Goal: Task Accomplishment & Management: Complete application form

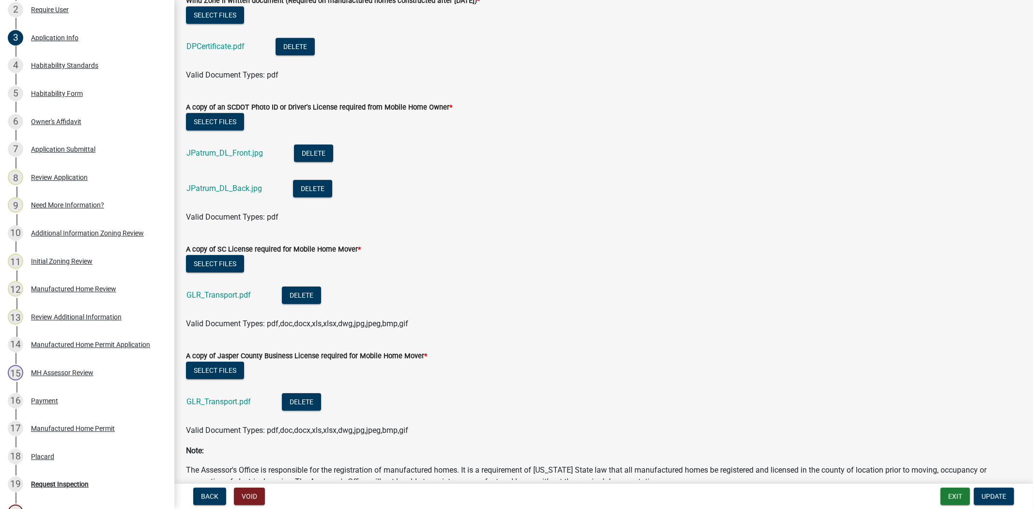
scroll to position [2702, 0]
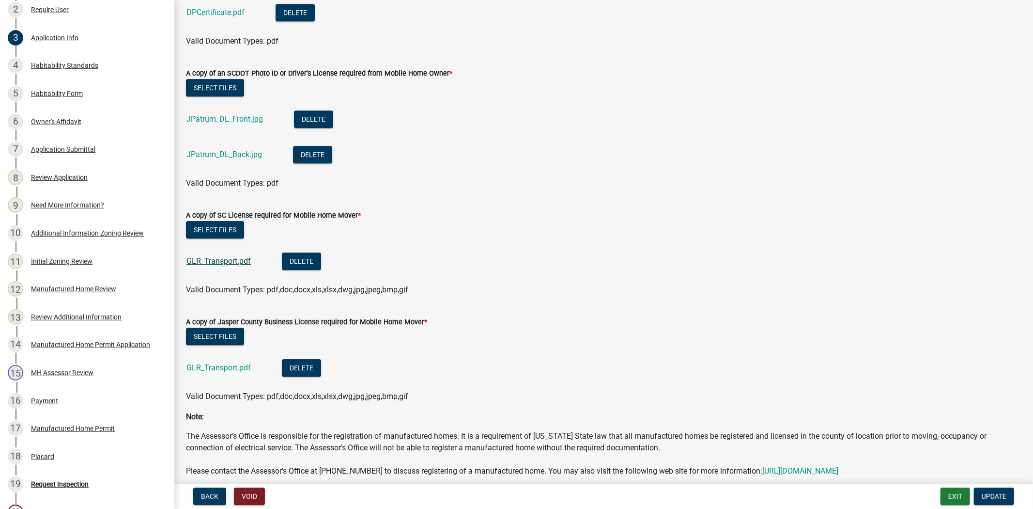
click at [199, 261] on link "GLR_Transport.pdf" at bounding box center [218, 260] width 64 height 9
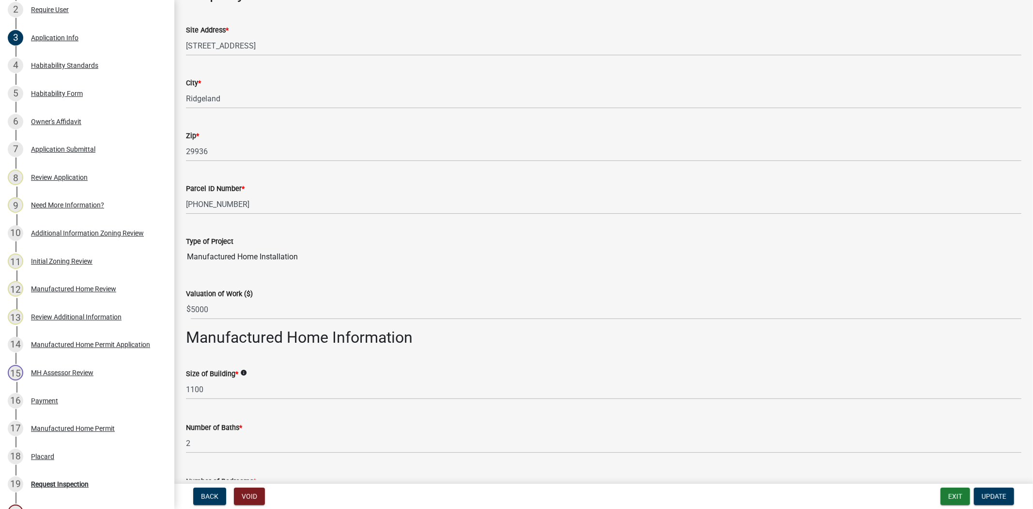
scroll to position [538, 0]
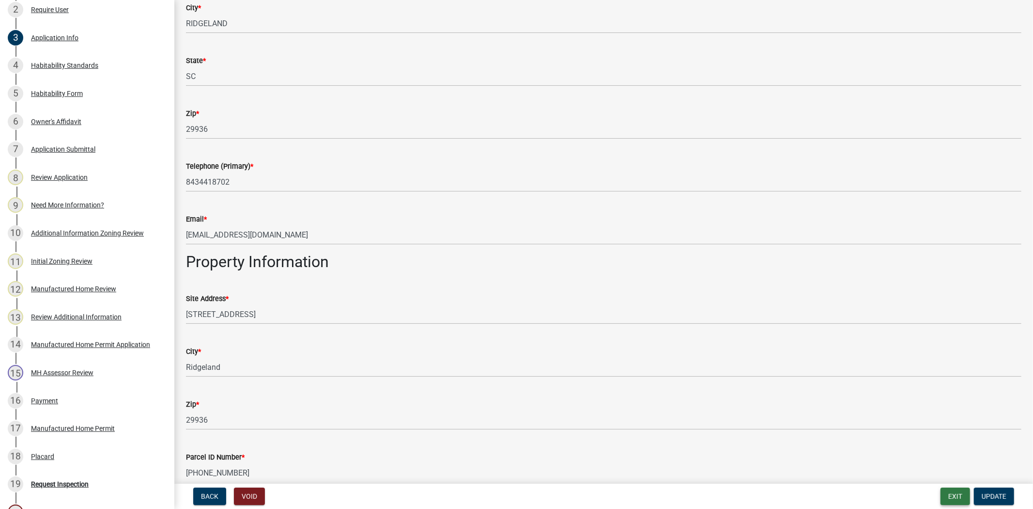
click at [962, 498] on button "Exit" at bounding box center [956, 495] width 30 height 17
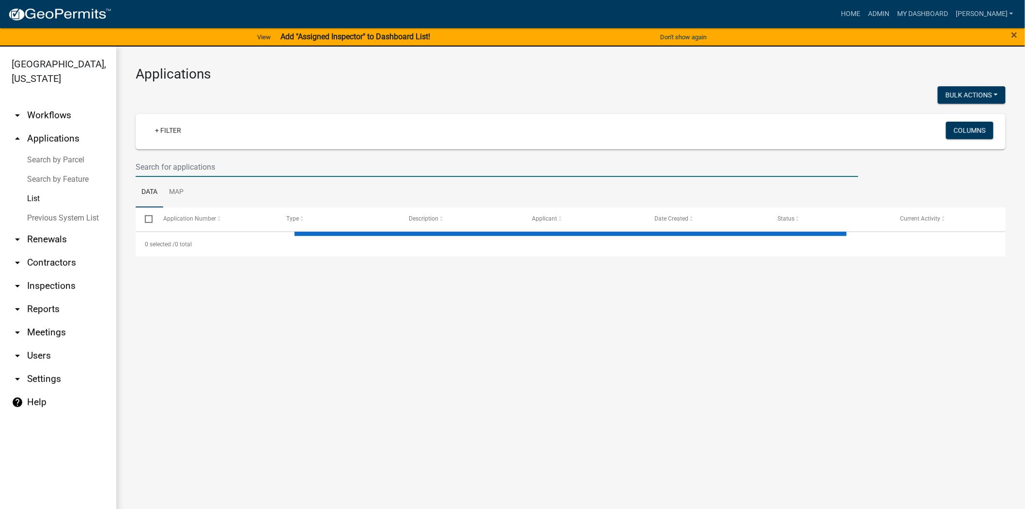
click at [206, 160] on input "text" at bounding box center [497, 167] width 723 height 20
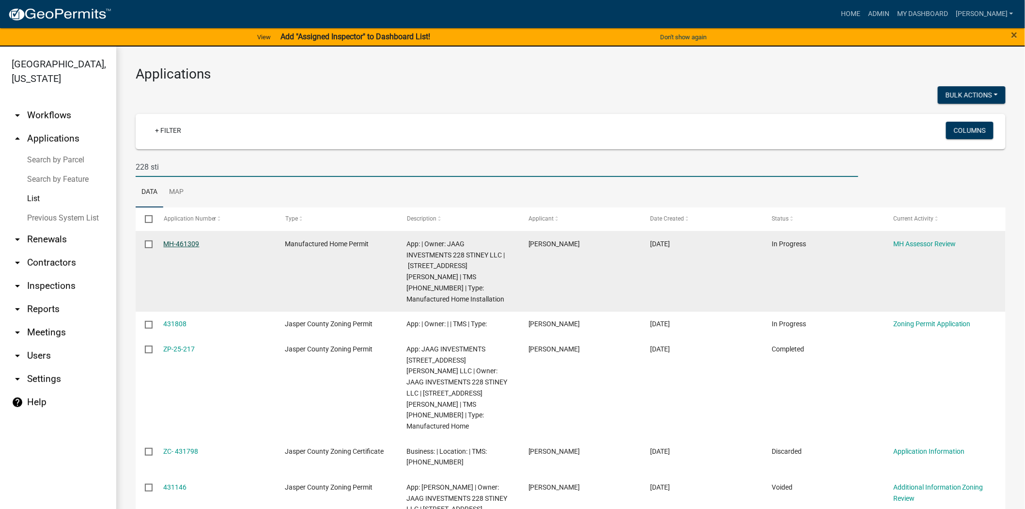
type input "228 sti"
drag, startPoint x: 178, startPoint y: 245, endPoint x: 197, endPoint y: 240, distance: 19.5
click at [178, 245] on link "MH-461309" at bounding box center [182, 244] width 36 height 8
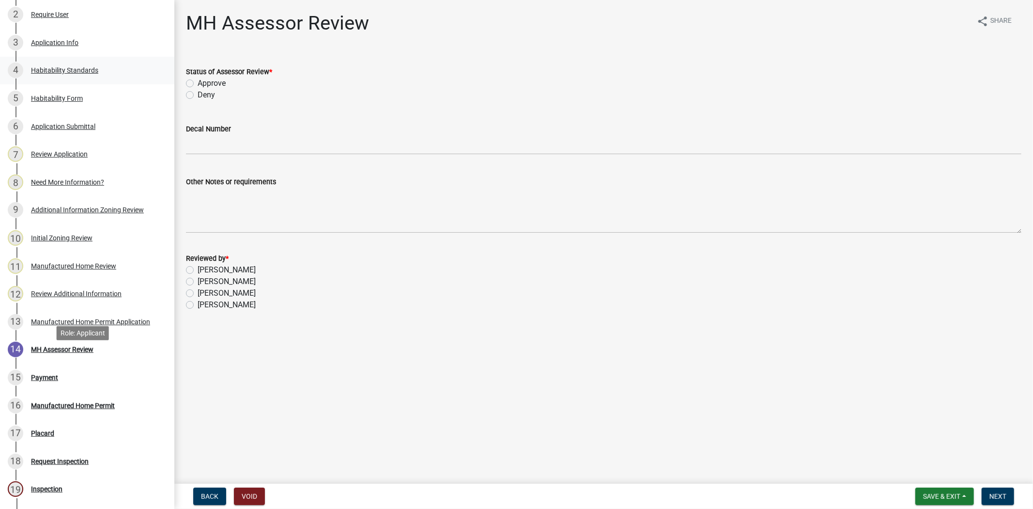
scroll to position [108, 0]
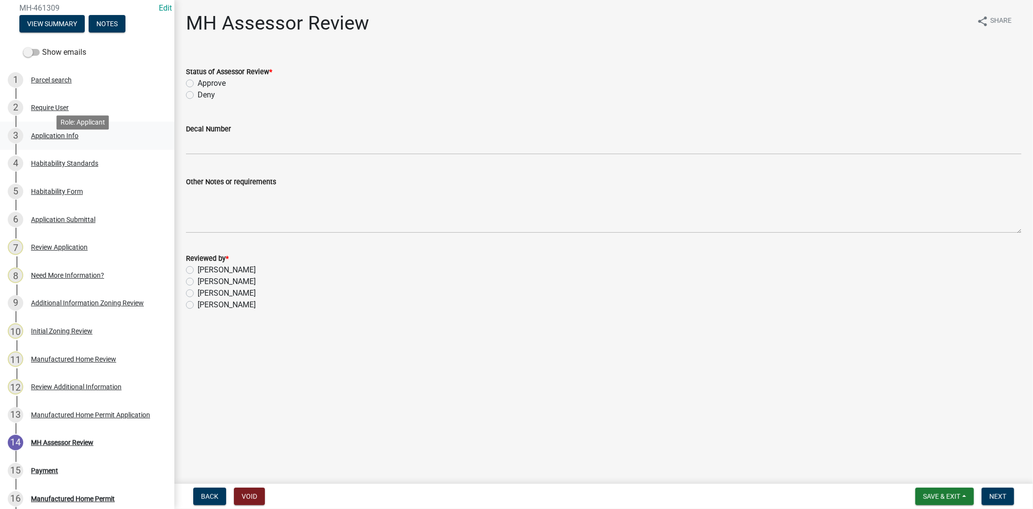
click at [89, 143] on div "3 Application Info" at bounding box center [83, 136] width 151 height 16
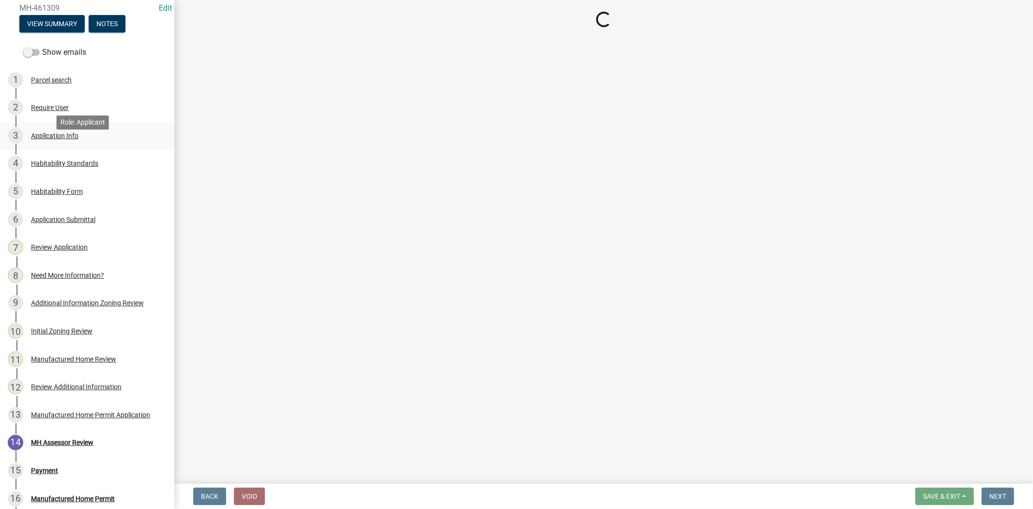
select select "00748aa1-56c2-4786-b7ff-9b3cb1d8d455"
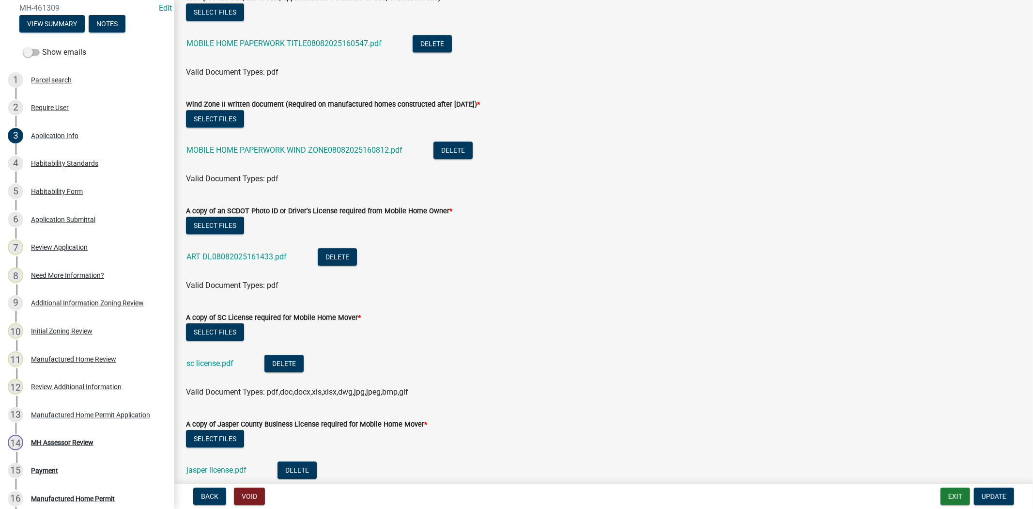
scroll to position [2739, 0]
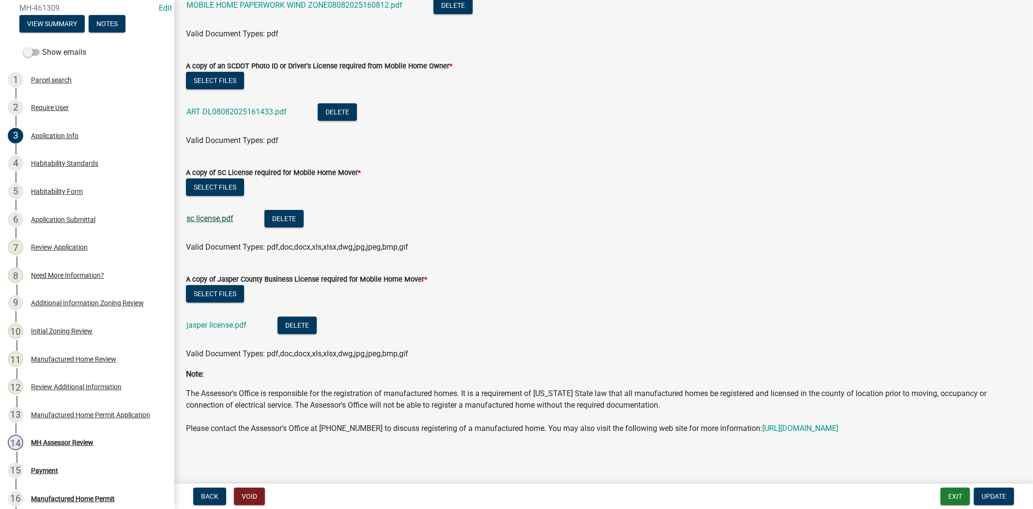
click at [209, 214] on link "sc license.pdf" at bounding box center [209, 218] width 47 height 9
click at [217, 320] on link "jasper license.pdf" at bounding box center [216, 324] width 60 height 9
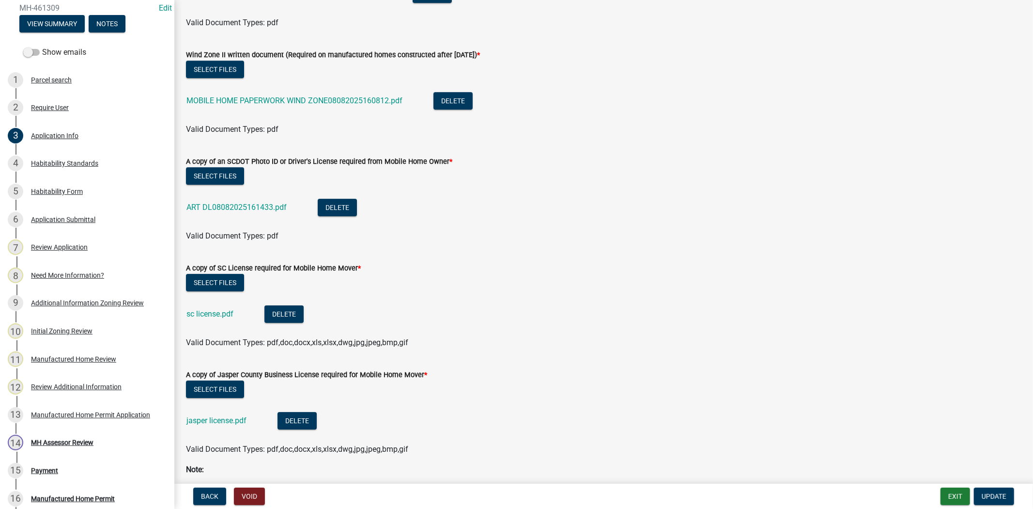
scroll to position [2632, 0]
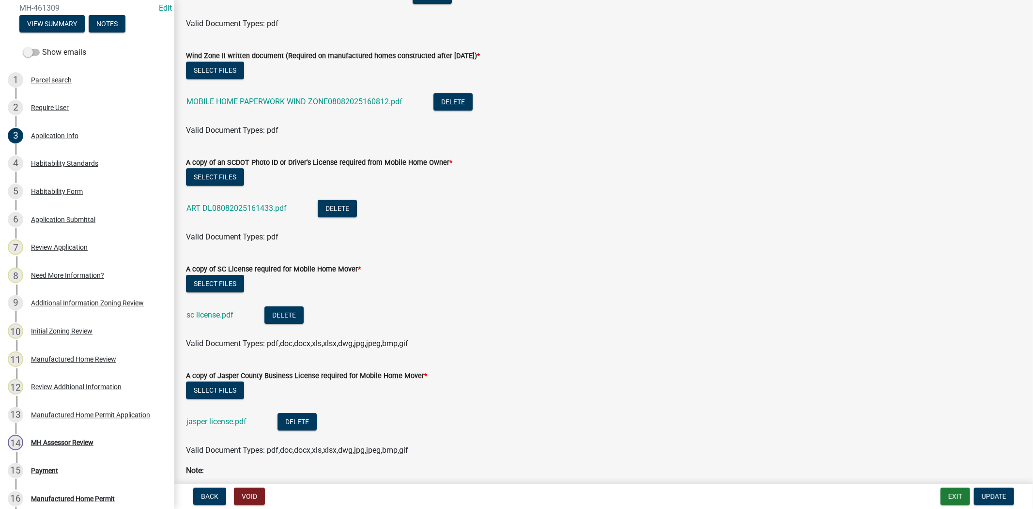
click at [199, 310] on link "sc license.pdf" at bounding box center [209, 314] width 47 height 9
click at [951, 498] on button "Exit" at bounding box center [956, 495] width 30 height 17
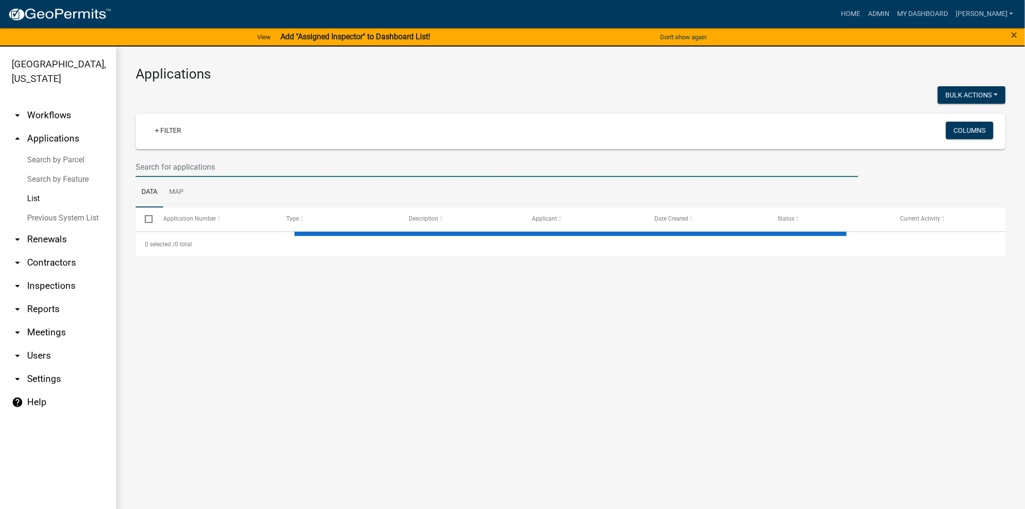
click at [227, 163] on input "text" at bounding box center [497, 167] width 723 height 20
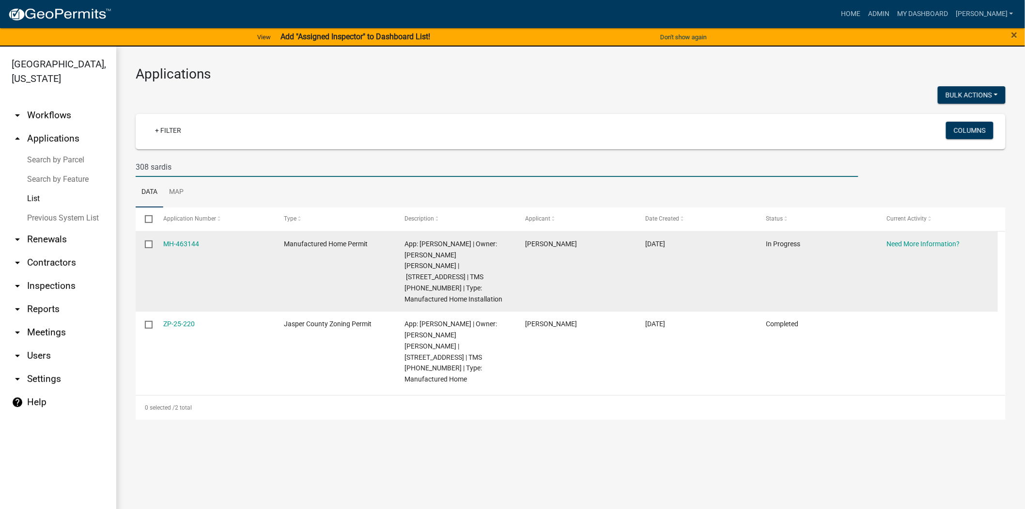
type input "308 sardis"
click at [172, 249] on div "MH-463144" at bounding box center [215, 243] width 102 height 11
click at [172, 243] on link "MH-463144" at bounding box center [182, 244] width 36 height 8
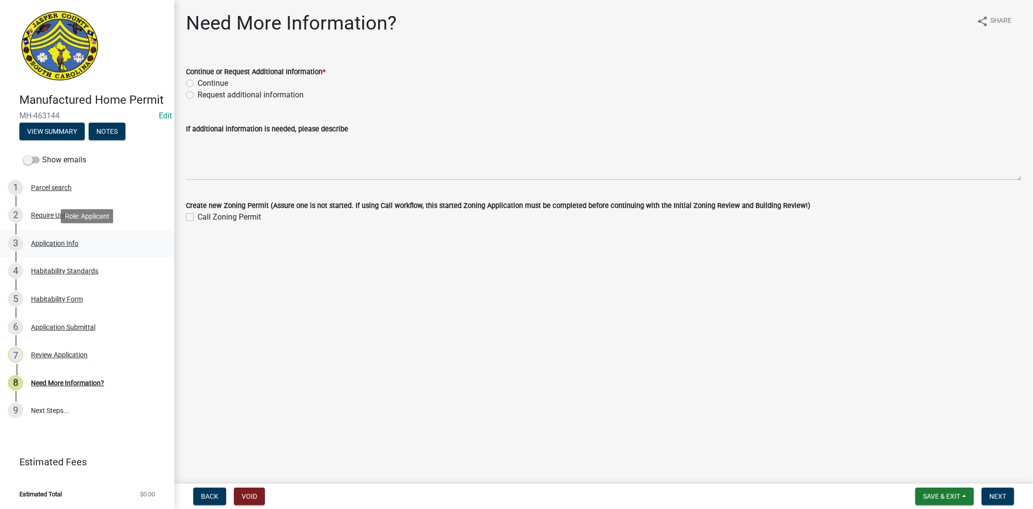
click at [57, 236] on div "3 Application Info" at bounding box center [83, 243] width 151 height 16
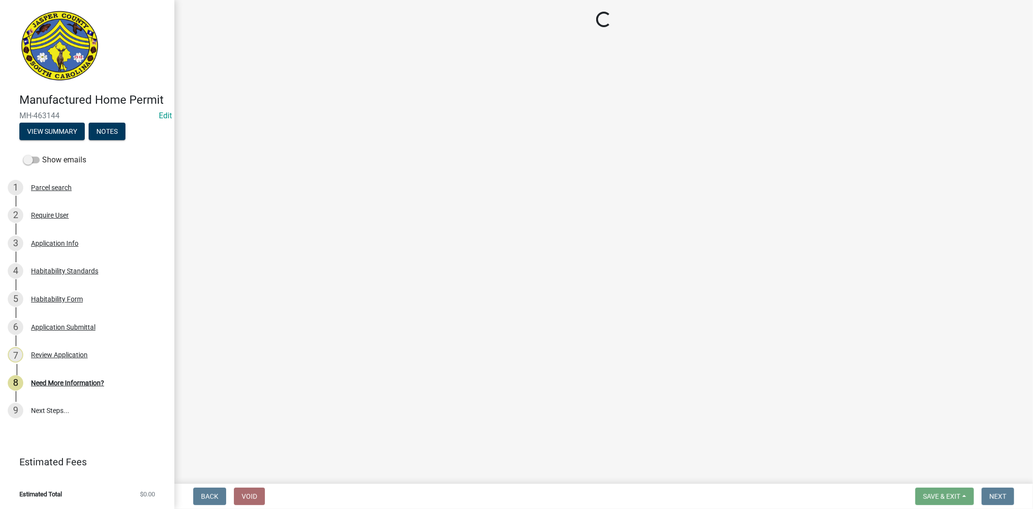
select select "00748aa1-56c2-4786-b7ff-9b3cb1d8d455"
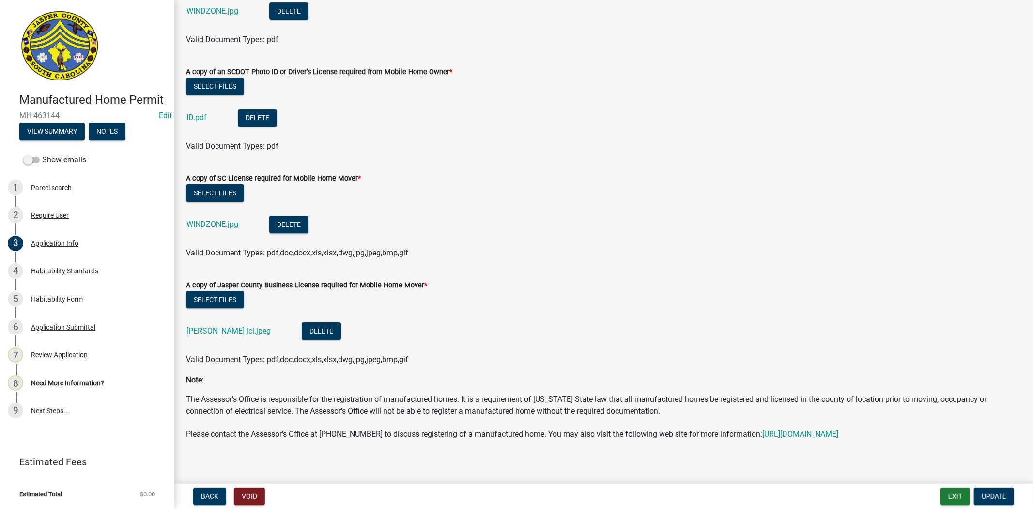
scroll to position [2977, 0]
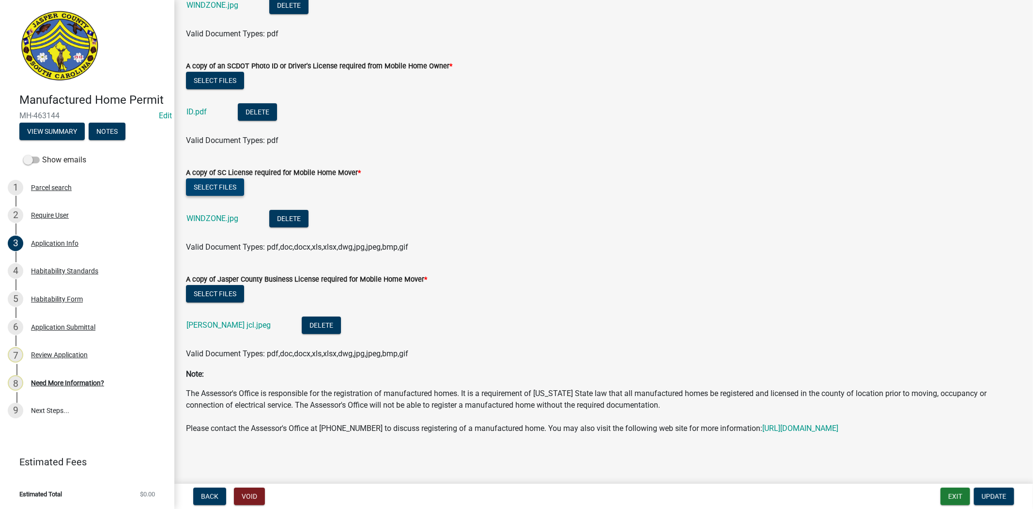
click at [215, 178] on button "Select files" at bounding box center [215, 186] width 58 height 17
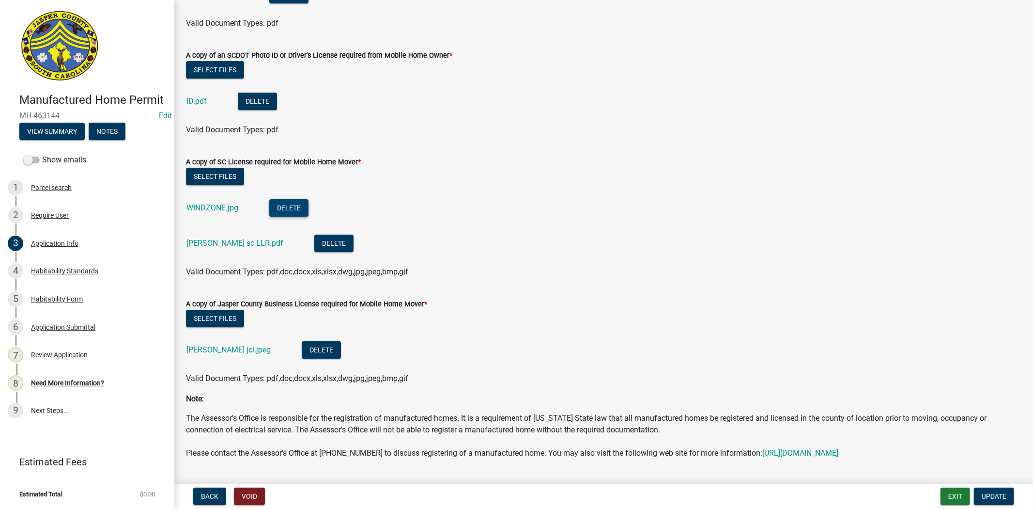
click at [282, 199] on button "Delete" at bounding box center [288, 207] width 39 height 17
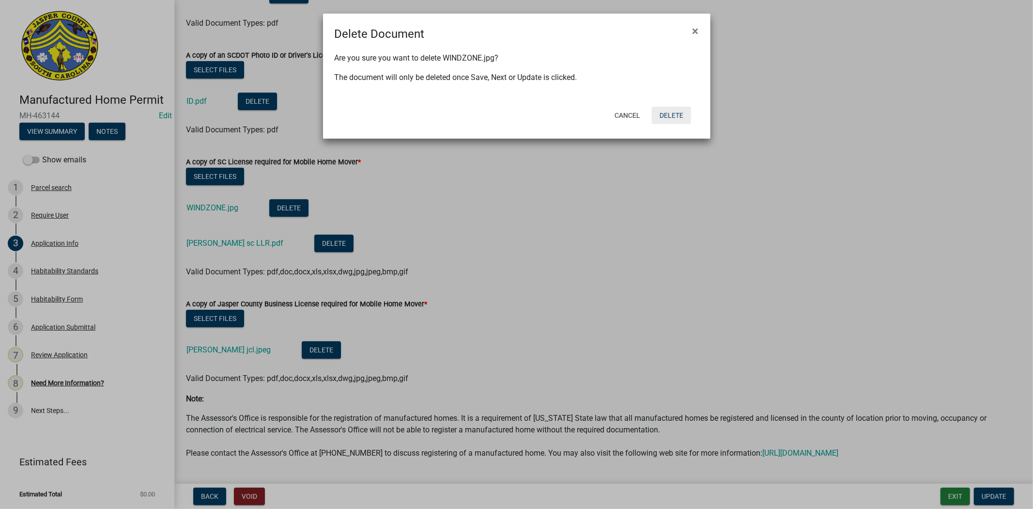
click at [684, 114] on button "Delete" at bounding box center [671, 115] width 39 height 17
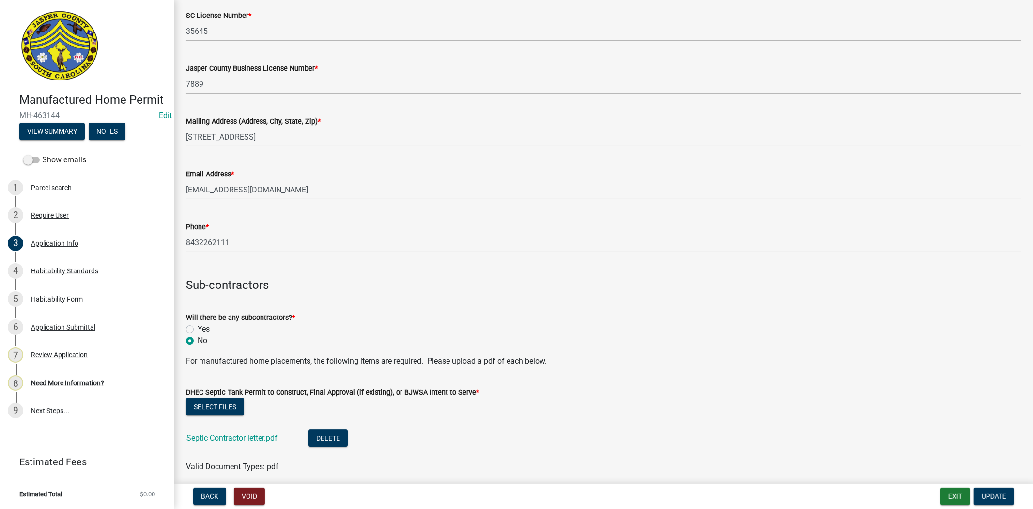
scroll to position [2169, 0]
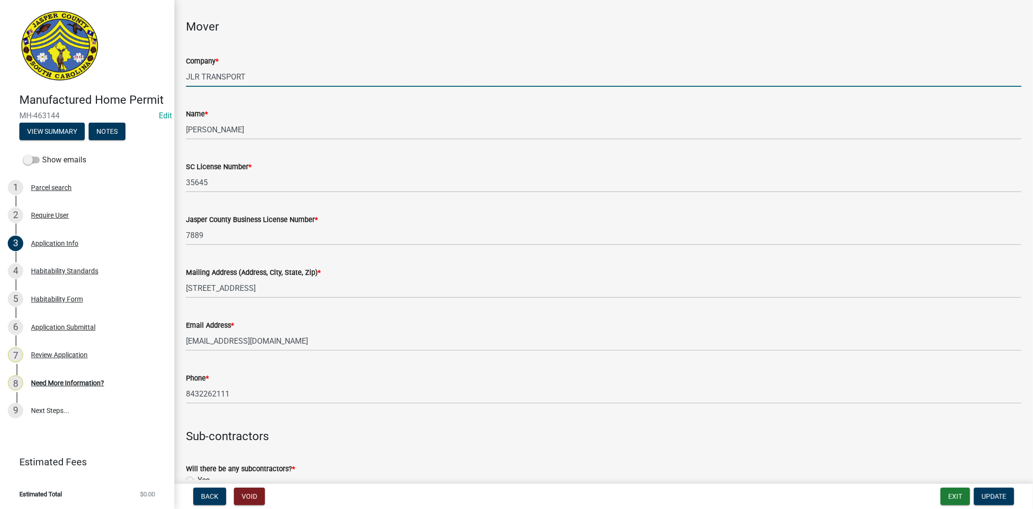
click at [190, 76] on input "JLR TRANSPORT" at bounding box center [604, 77] width 836 height 20
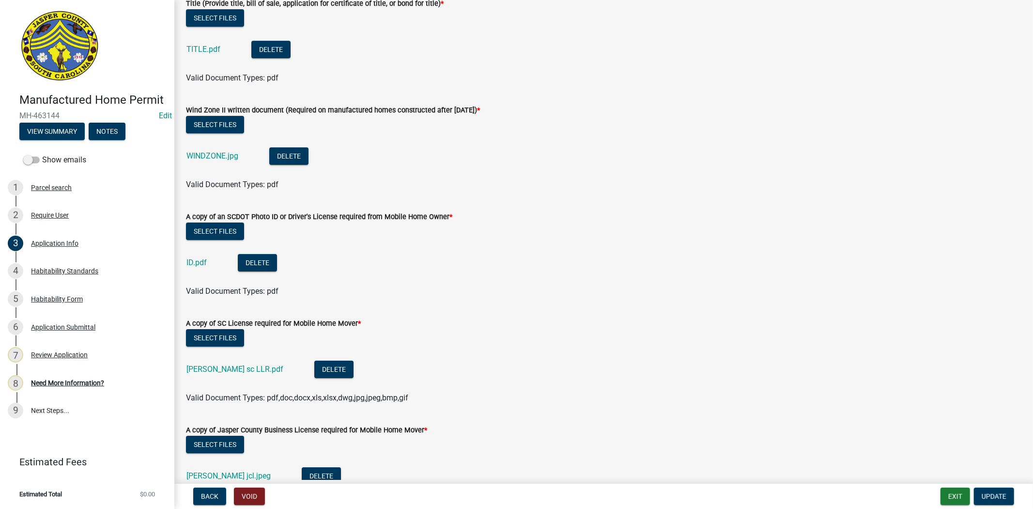
scroll to position [2977, 0]
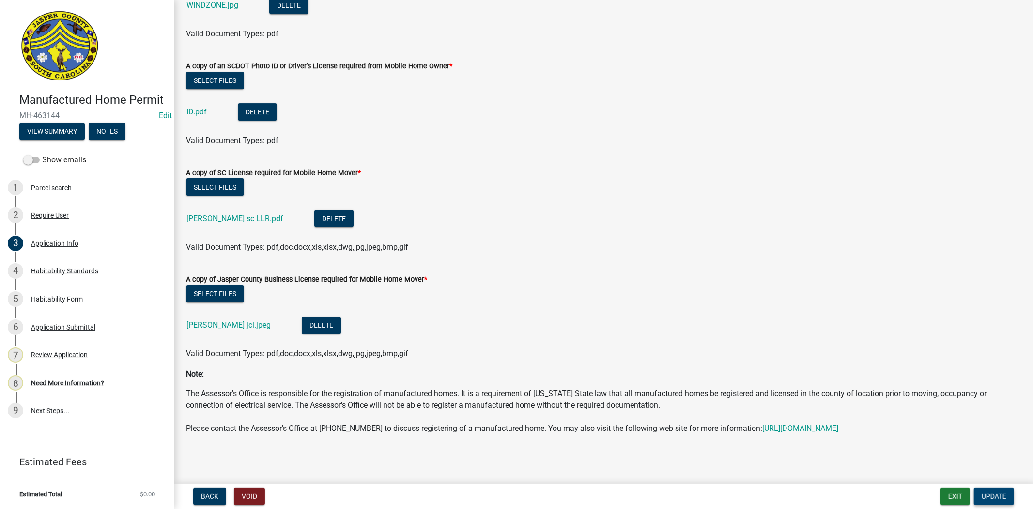
type input "GLR TRANSPORT"
click at [980, 492] on button "Update" at bounding box center [994, 495] width 40 height 17
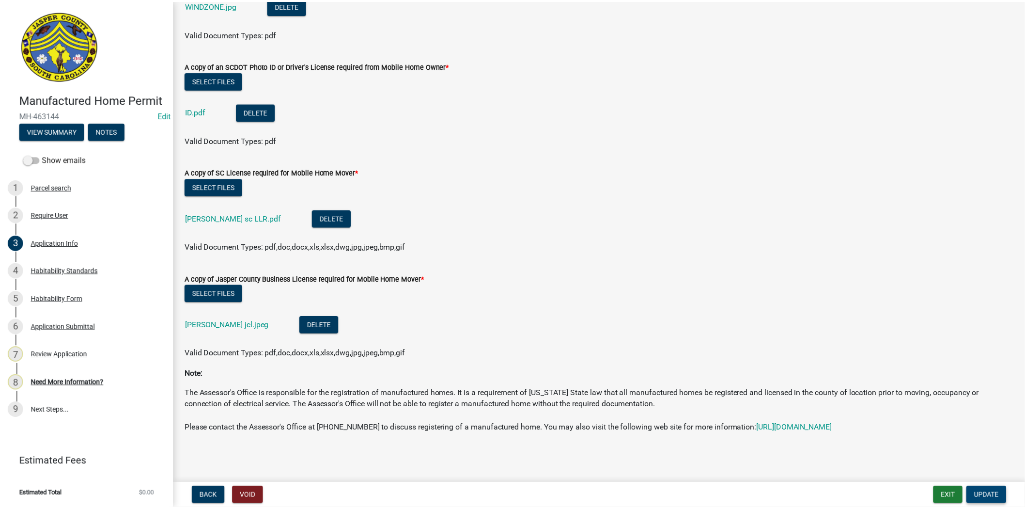
scroll to position [0, 0]
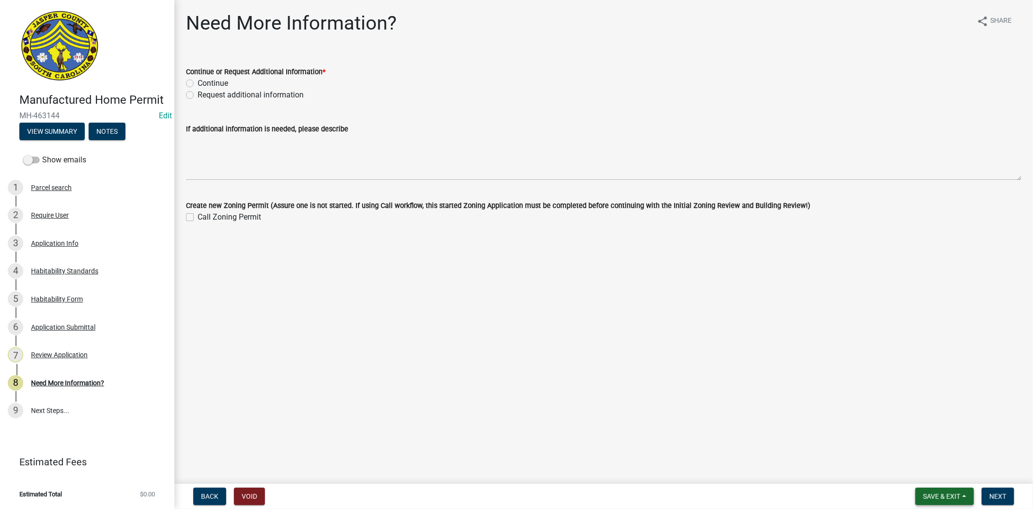
click at [933, 497] on span "Save & Exit" at bounding box center [941, 496] width 37 height 8
click at [929, 478] on button "Save & Exit" at bounding box center [936, 470] width 78 height 23
